Goal: Task Accomplishment & Management: Complete application form

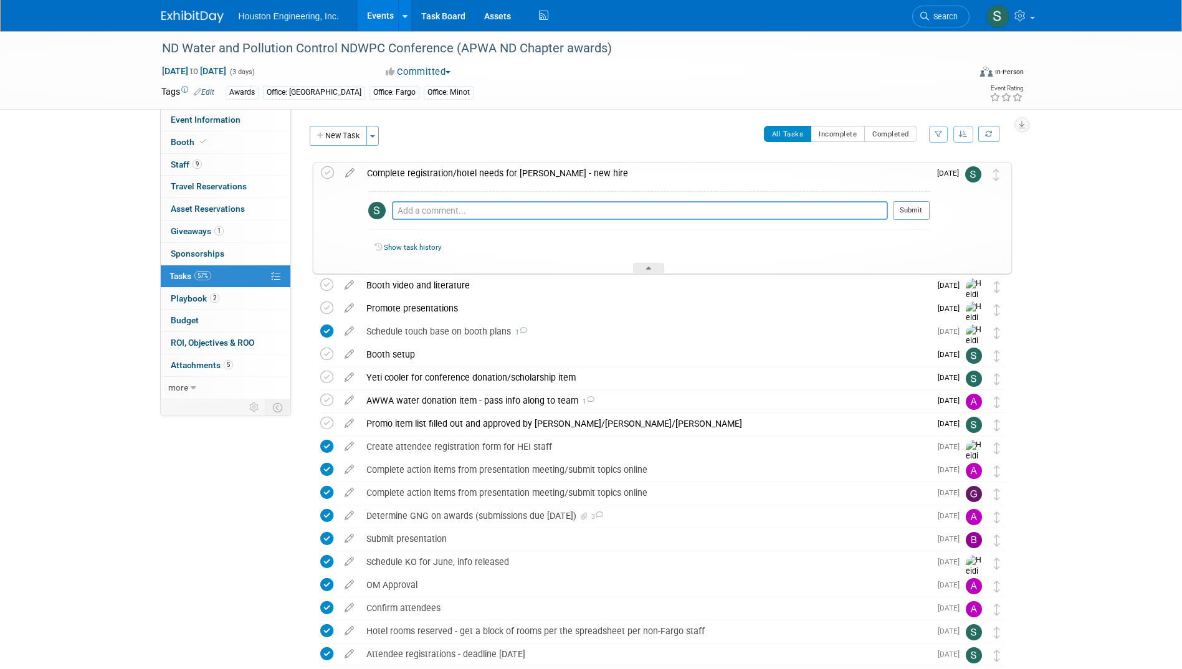
click at [314, 169] on div "Complete registration/hotel needs for [PERSON_NAME] - new hire Pro tip: Press C…" at bounding box center [662, 218] width 699 height 112
click at [328, 175] on icon at bounding box center [327, 172] width 13 height 13
click at [199, 365] on span "Attachments 5" at bounding box center [202, 365] width 62 height 10
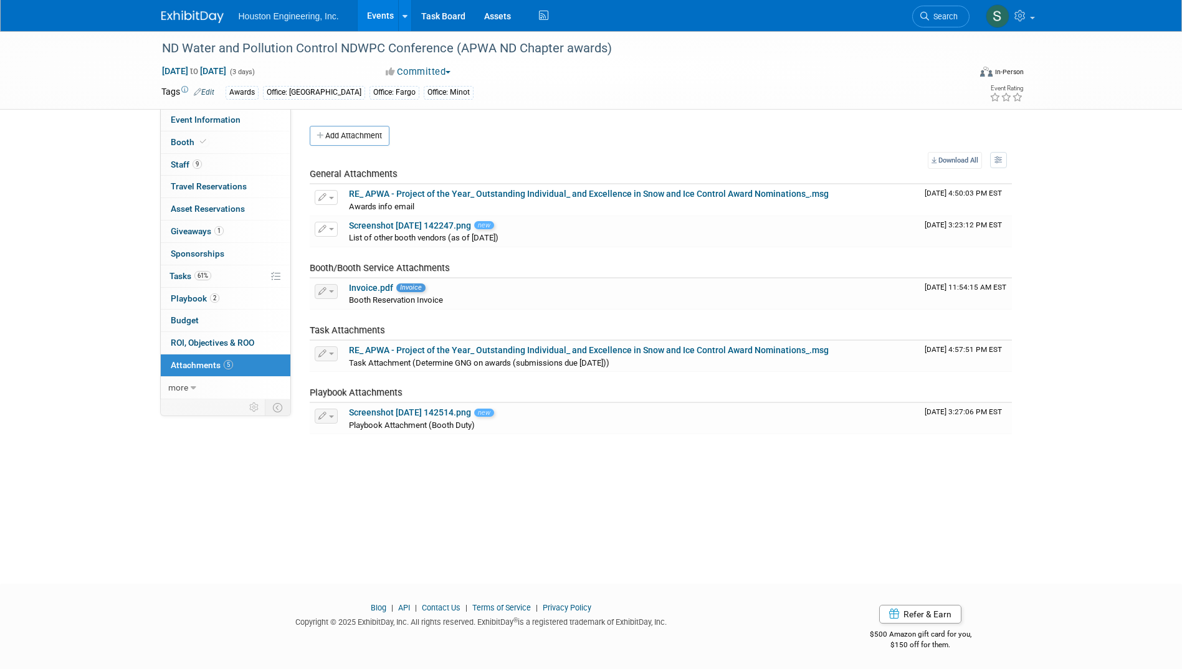
click at [342, 124] on div "Status: 1 - GNG/KO Needed 2 - Post KO/Active Planning 3 - Reg/Prep Done Unanet …" at bounding box center [656, 271] width 731 height 325
click at [342, 130] on button "Add Attachment" at bounding box center [350, 136] width 80 height 20
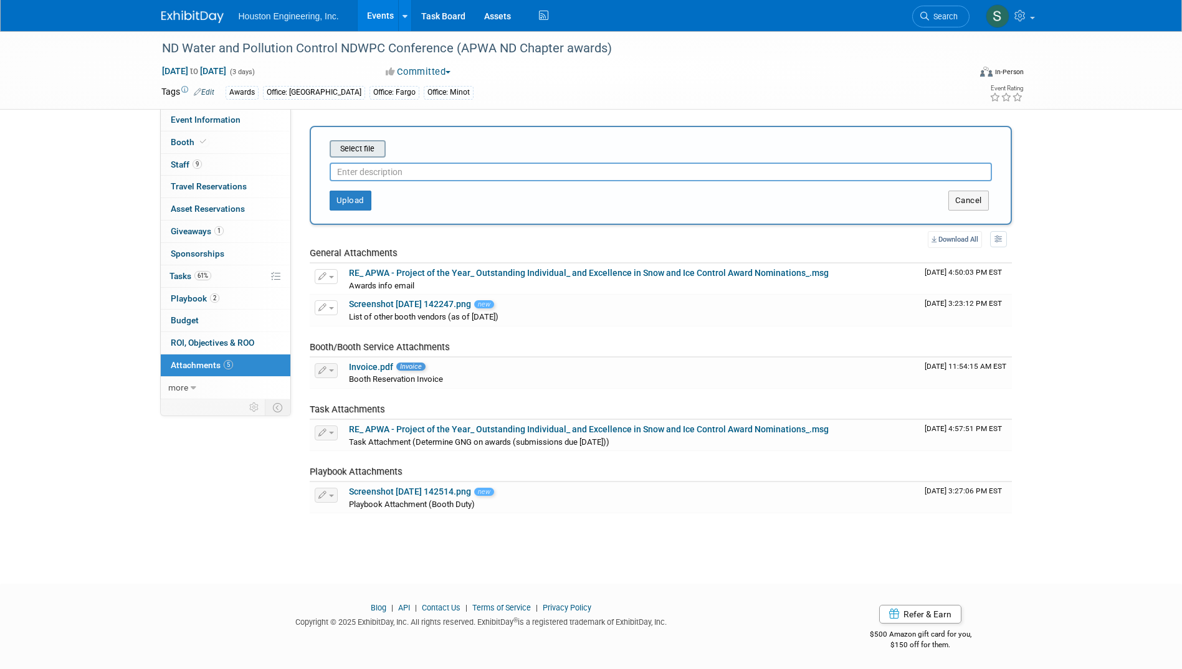
click at [367, 150] on input "file" at bounding box center [310, 148] width 148 height 15
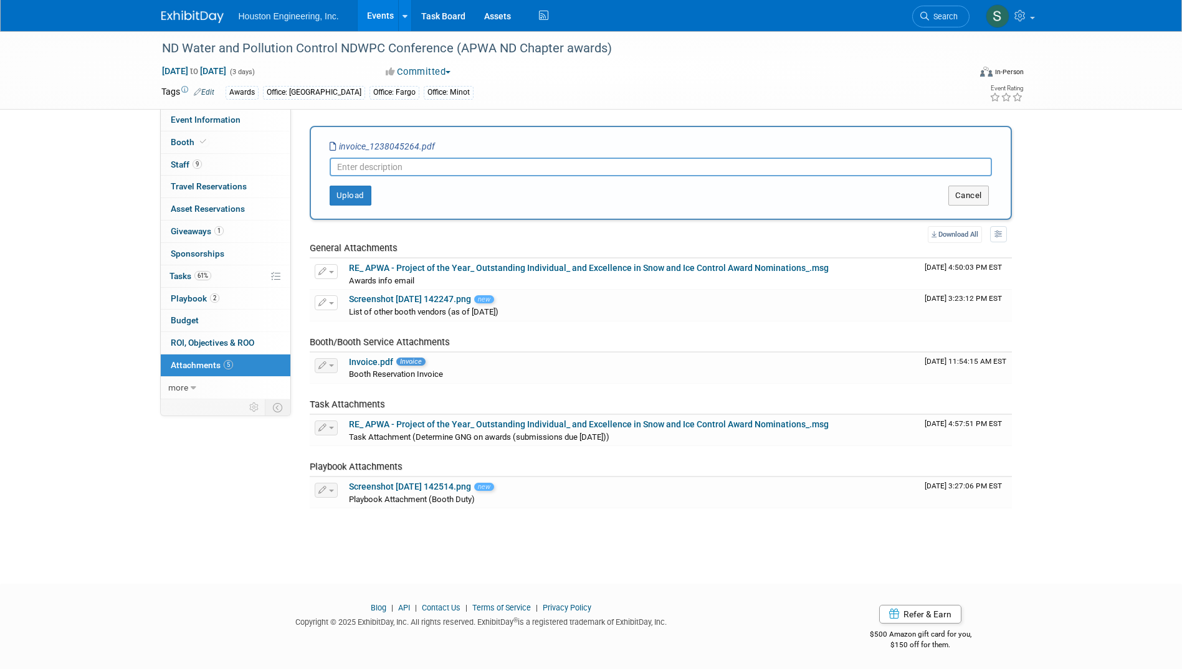
click at [497, 165] on input "text" at bounding box center [661, 167] width 663 height 19
type input "[PERSON_NAME]'s Registration"
click at [345, 194] on button "Upload" at bounding box center [351, 196] width 42 height 20
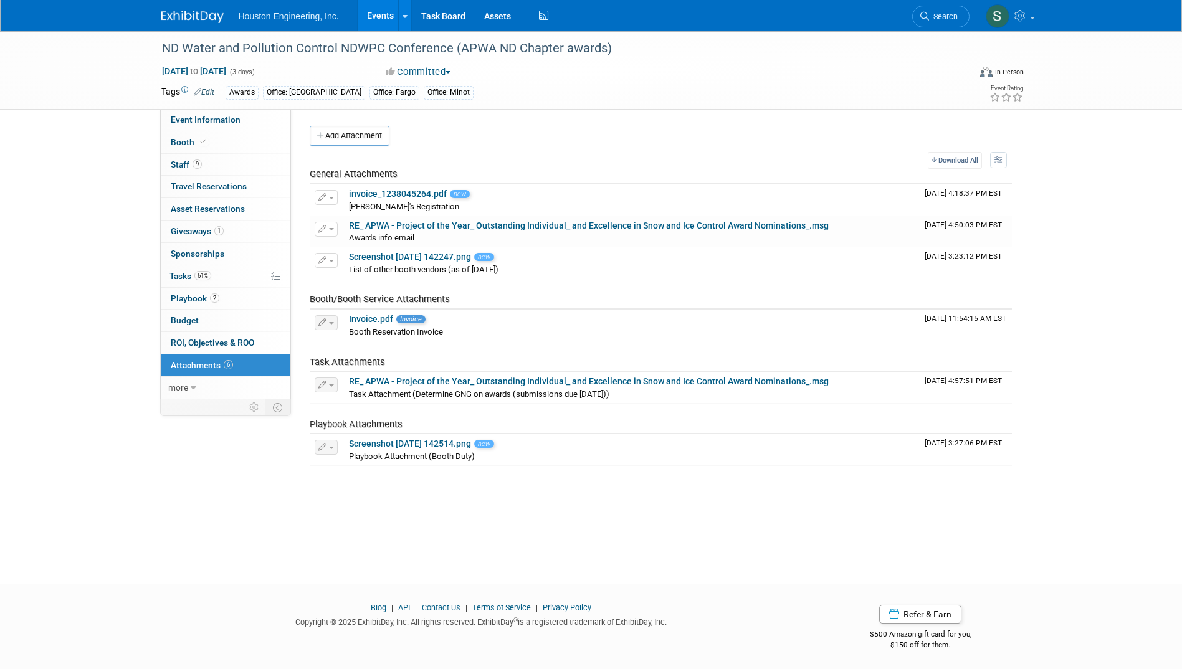
click at [190, 534] on div "ND Water and Pollution Control NDWPC Conference (APWA ND Chapter awards) [DATE]…" at bounding box center [591, 296] width 1182 height 530
